Goal: Task Accomplishment & Management: Manage account settings

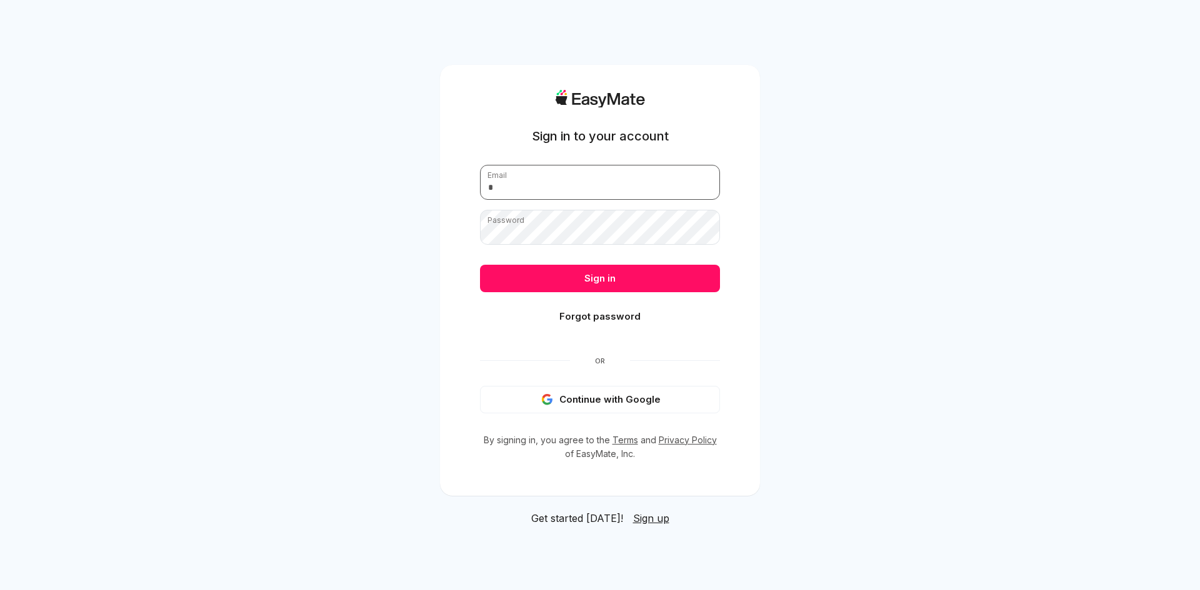
type input "**********"
click at [567, 275] on button "Sign in" at bounding box center [600, 278] width 240 height 27
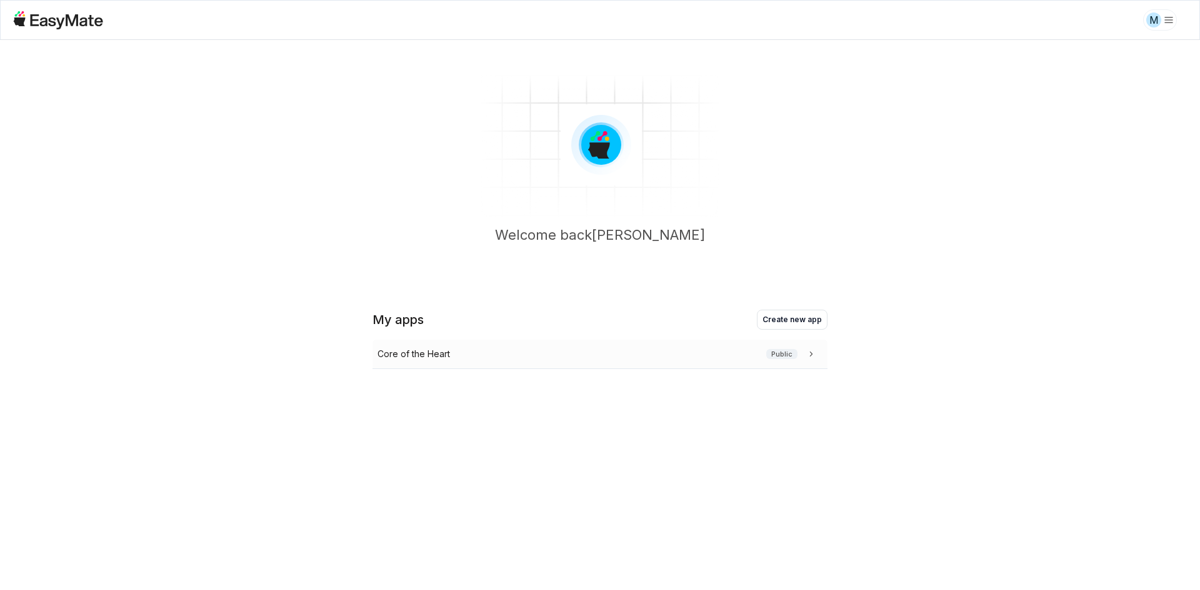
click at [570, 353] on div "Core of the Heart Public" at bounding box center [597, 354] width 440 height 14
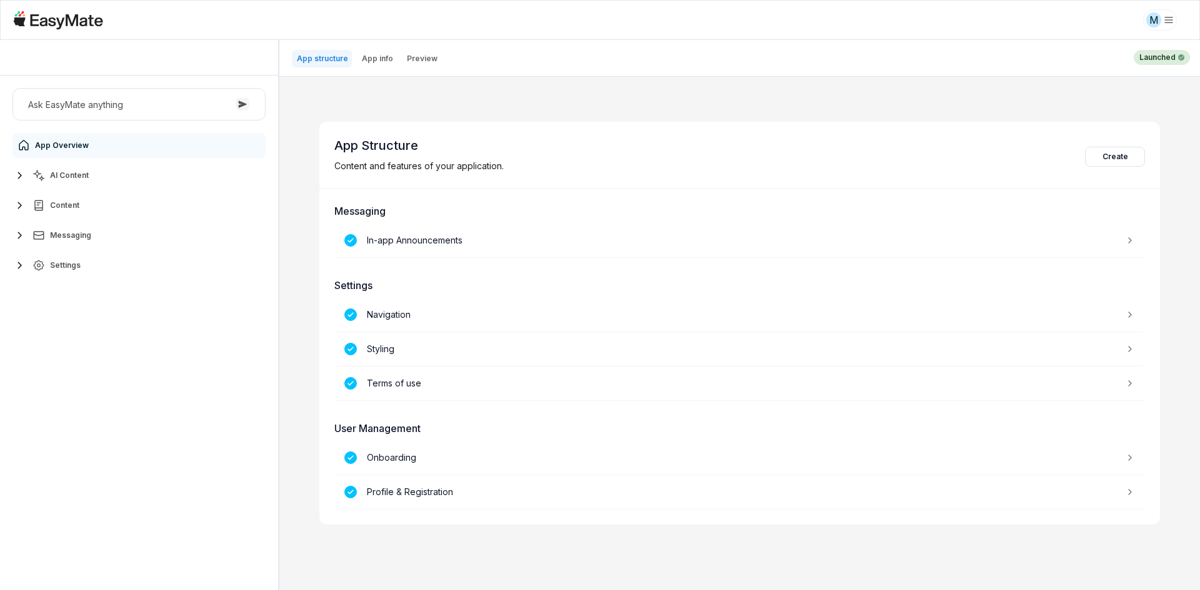
click at [92, 267] on button "Settings" at bounding box center [138, 265] width 253 height 25
click at [100, 402] on link "Users 4766" at bounding box center [146, 395] width 234 height 25
type textarea "*"
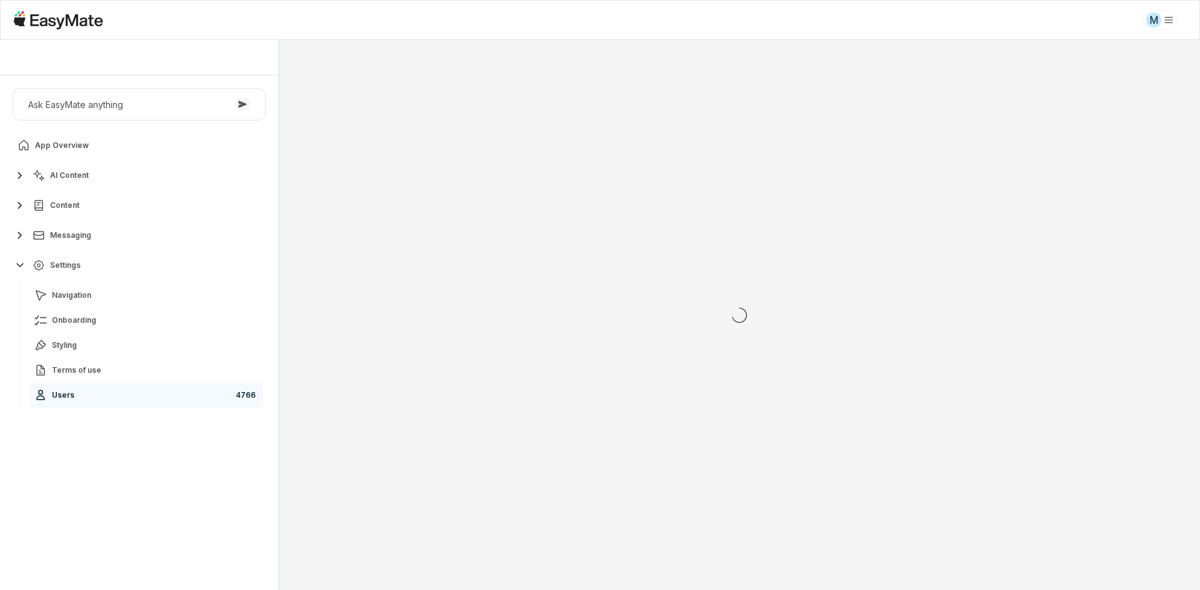
click at [109, 458] on div "Ask EasyMate anything App Overview AI Content Content Messaging Settings Naviga…" at bounding box center [139, 333] width 278 height 515
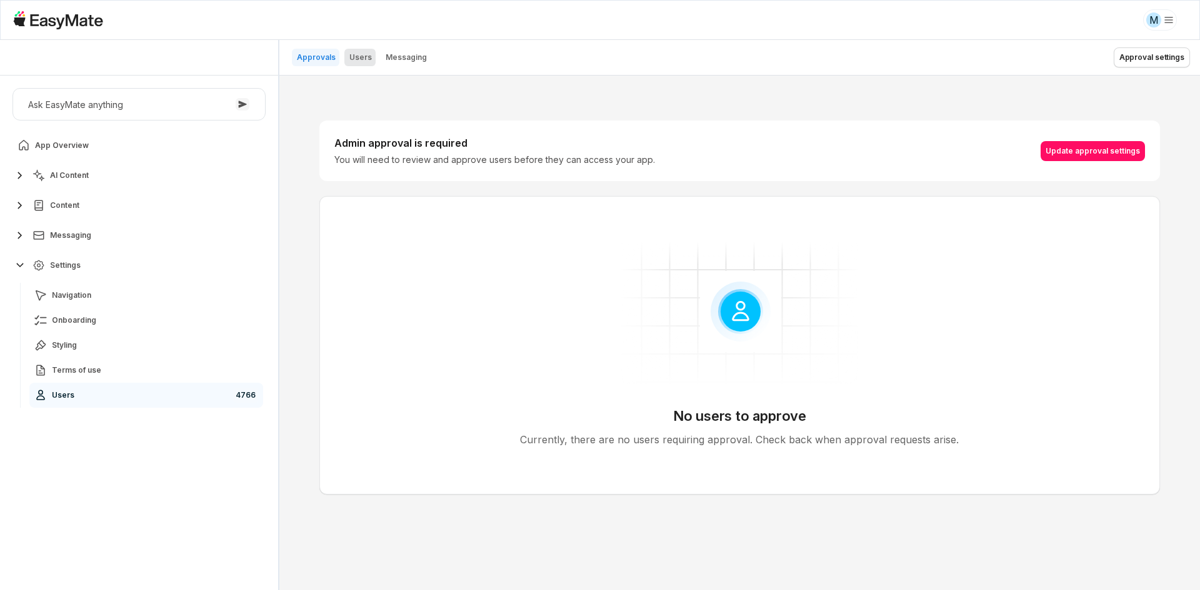
click at [362, 56] on p "Users" at bounding box center [360, 57] width 22 height 10
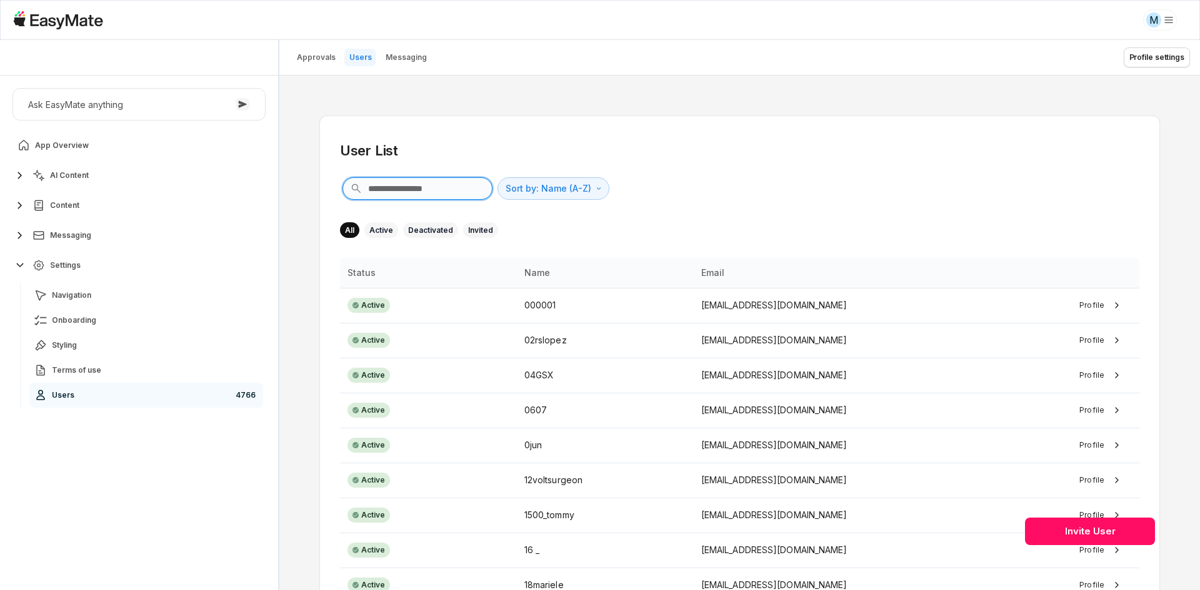
click at [459, 183] on input "text" at bounding box center [417, 188] width 150 height 22
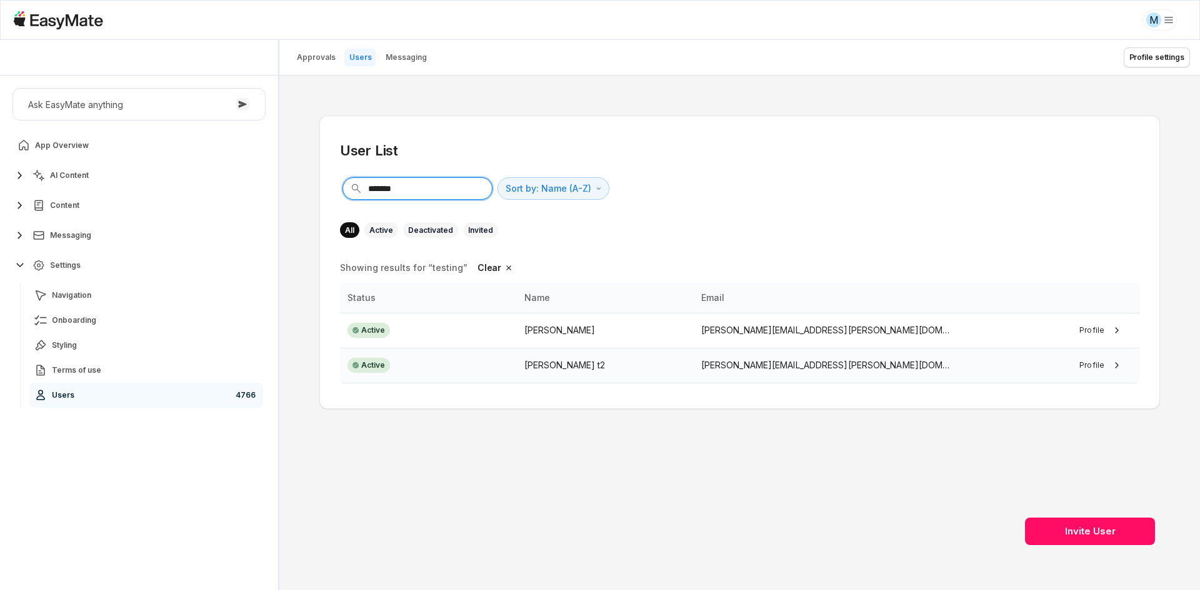
type input "*******"
click at [554, 366] on div "[PERSON_NAME] t2" at bounding box center [605, 366] width 162 height 14
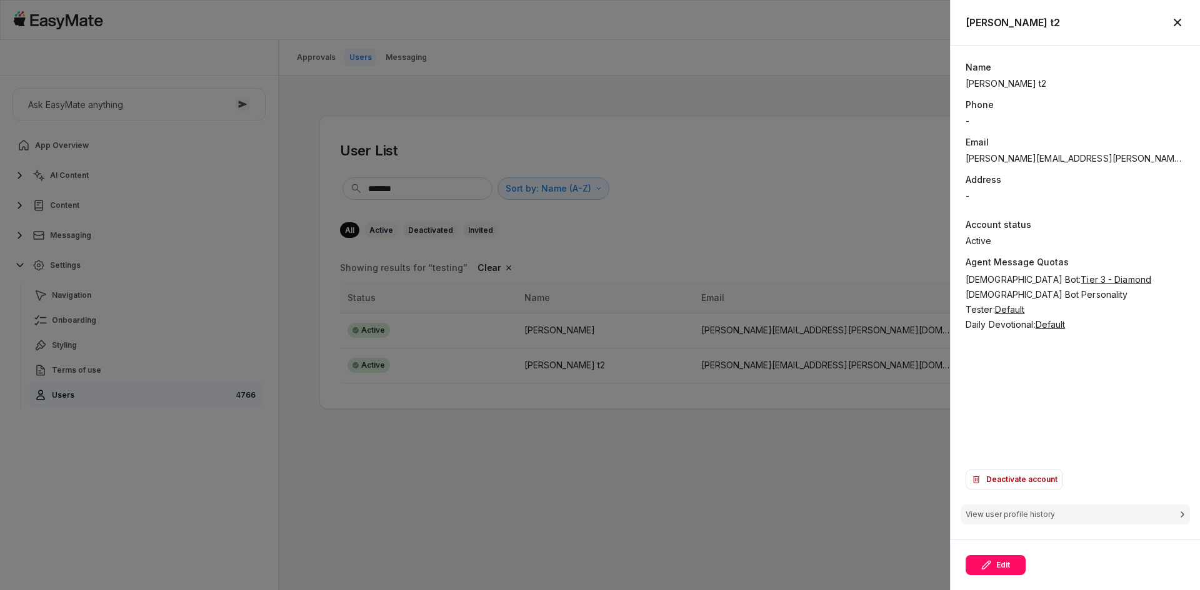
click at [991, 387] on div "Name [PERSON_NAME] t2 Phone - Email [PERSON_NAME][EMAIL_ADDRESS][PERSON_NAME][D…" at bounding box center [1074, 262] width 219 height 402
click at [991, 386] on div "Name [PERSON_NAME] t2 Phone - Email [PERSON_NAME][EMAIL_ADDRESS][PERSON_NAME][D…" at bounding box center [1074, 262] width 219 height 402
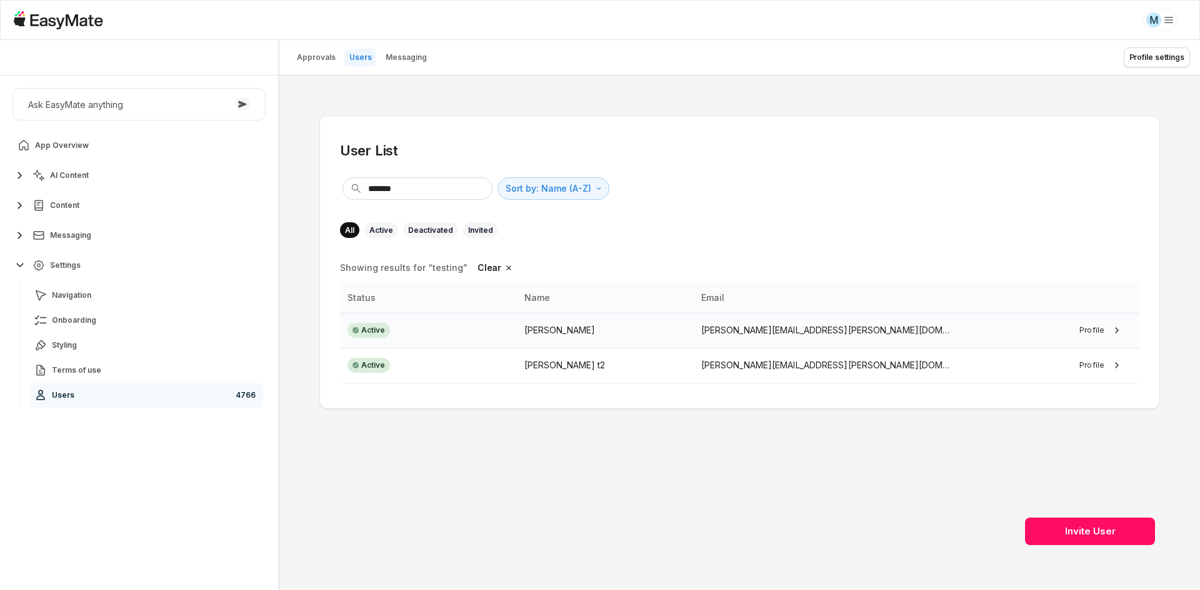
click at [777, 336] on p "[PERSON_NAME][EMAIL_ADDRESS][PERSON_NAME][DOMAIN_NAME]" at bounding box center [828, 331] width 254 height 14
click at [787, 369] on p "[PERSON_NAME][EMAIL_ADDRESS][PERSON_NAME][DOMAIN_NAME]" at bounding box center [828, 366] width 254 height 14
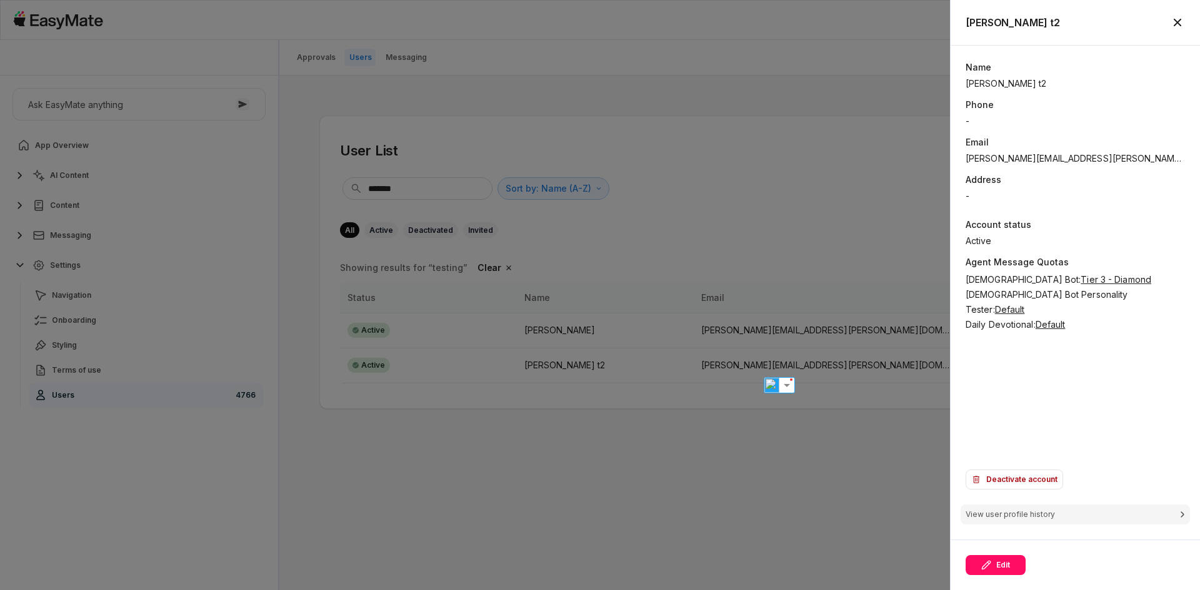
click at [1065, 376] on div "Name [PERSON_NAME] t2 Phone - Email [PERSON_NAME][EMAIL_ADDRESS][PERSON_NAME][D…" at bounding box center [1074, 262] width 219 height 402
click at [1020, 362] on div "Name [PERSON_NAME] t2 Phone - Email [PERSON_NAME][EMAIL_ADDRESS][PERSON_NAME][D…" at bounding box center [1074, 262] width 219 height 402
click at [1054, 421] on div "Name [PERSON_NAME] t2 Phone - Email [PERSON_NAME][EMAIL_ADDRESS][PERSON_NAME][D…" at bounding box center [1074, 262] width 219 height 402
click at [1020, 385] on div "Name [PERSON_NAME] t2 Phone - Email [PERSON_NAME][EMAIL_ADDRESS][PERSON_NAME][D…" at bounding box center [1074, 262] width 219 height 402
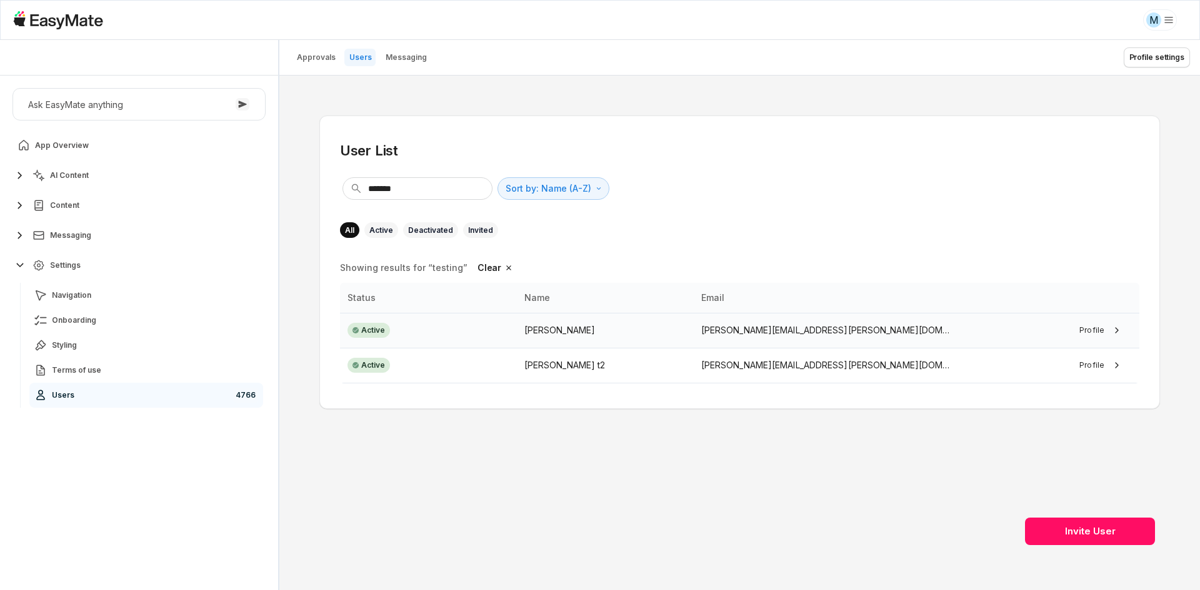
click at [729, 325] on p "[PERSON_NAME][EMAIL_ADDRESS][PERSON_NAME][DOMAIN_NAME]" at bounding box center [828, 331] width 254 height 14
click at [719, 364] on p "[PERSON_NAME][EMAIL_ADDRESS][PERSON_NAME][DOMAIN_NAME]" at bounding box center [828, 366] width 254 height 14
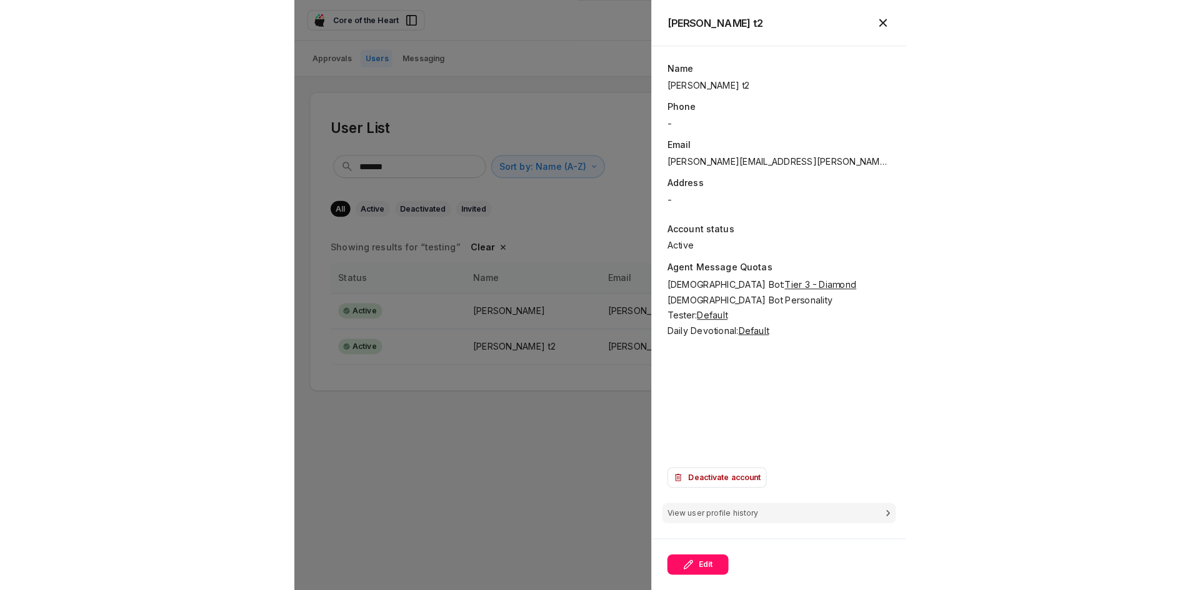
scroll to position [80, 0]
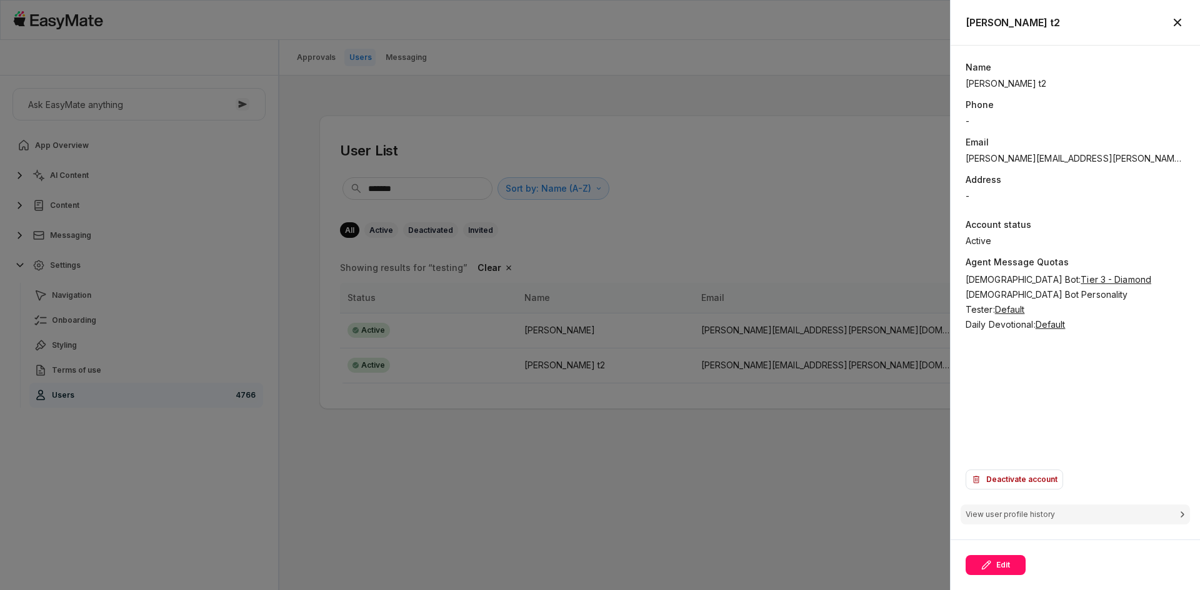
type textarea "*"
